Goal: Find specific page/section: Find specific page/section

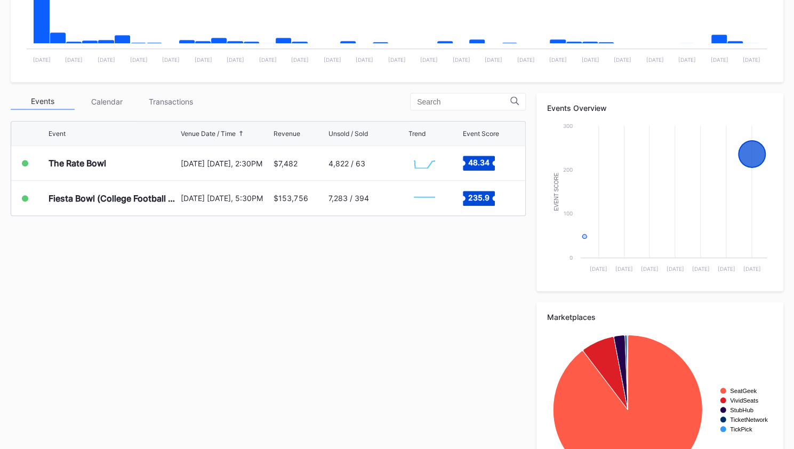
scroll to position [240, 0]
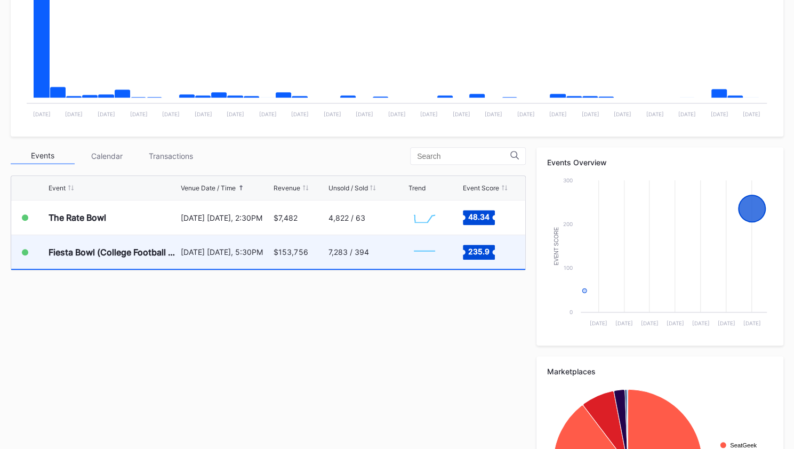
click at [117, 265] on div "Fiesta Bowl (College Football Playoff Semifinals)" at bounding box center [114, 252] width 130 height 34
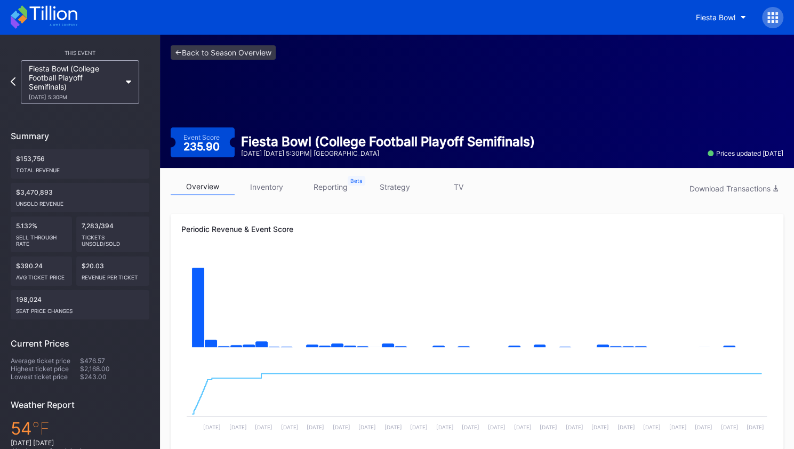
click at [40, 20] on icon at bounding box center [44, 16] width 67 height 23
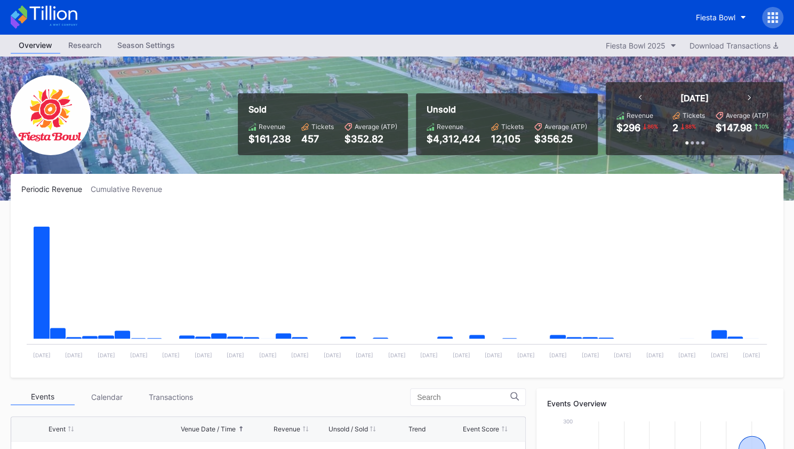
click at [50, 392] on div "Events" at bounding box center [43, 397] width 64 height 17
click at [654, 48] on div "Fiesta Bowl 2025" at bounding box center [636, 45] width 60 height 9
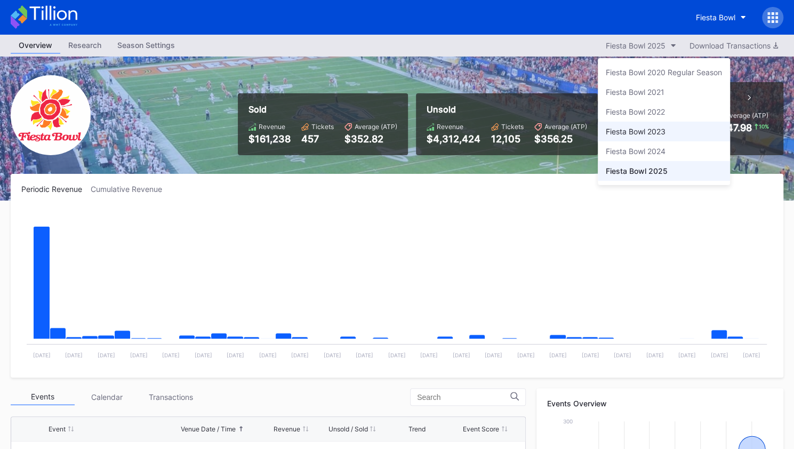
click at [646, 125] on div "Fiesta Bowl 2023" at bounding box center [664, 132] width 132 height 20
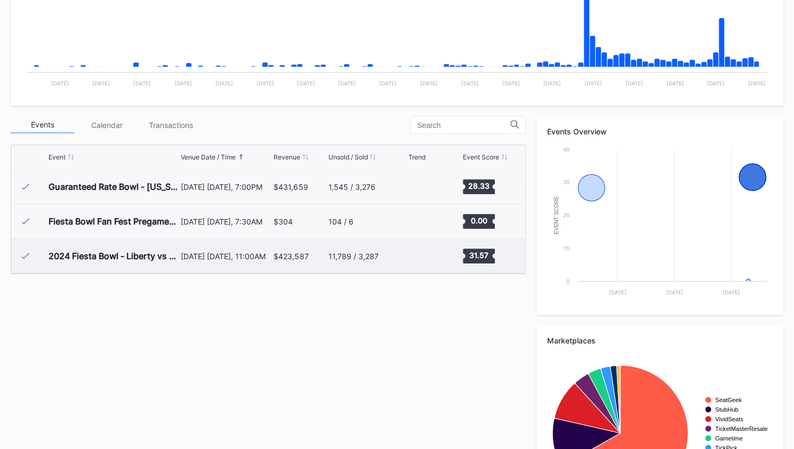
scroll to position [270, 0]
